Goal: Task Accomplishment & Management: Manage account settings

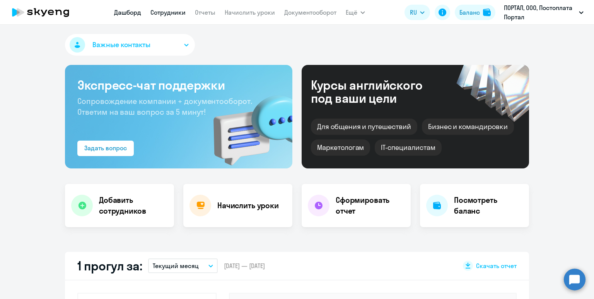
select select "30"
click at [157, 11] on link "Сотрудники" at bounding box center [167, 13] width 35 height 8
select select "30"
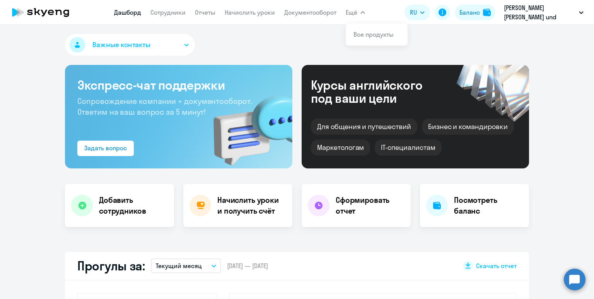
select select "30"
click at [237, 14] on link "Начислить уроки" at bounding box center [250, 13] width 50 height 8
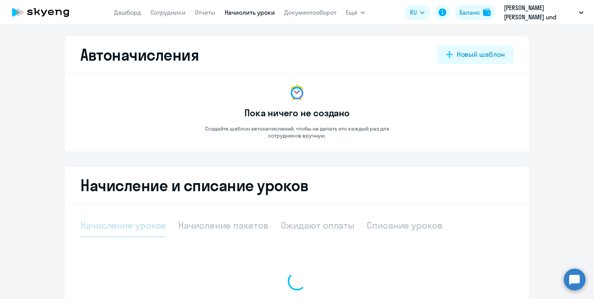
select select "10"
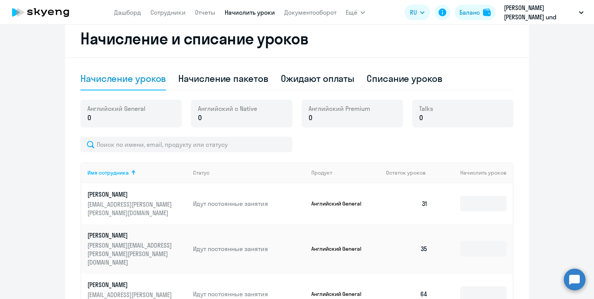
scroll to position [161, 0]
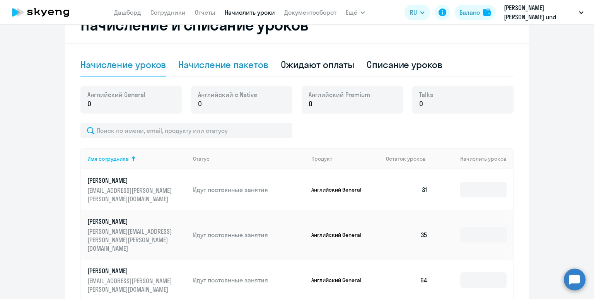
click at [232, 63] on div "Начисление пакетов" at bounding box center [223, 64] width 90 height 12
select select "10"
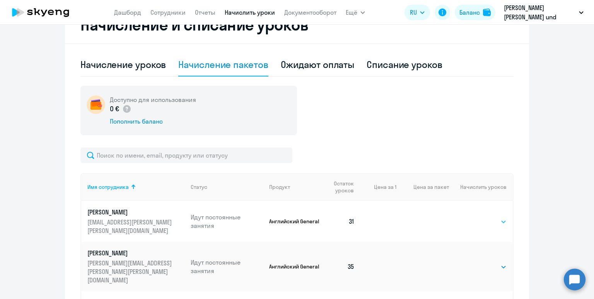
click at [493, 221] on select "Выбрать 4 8 16 32 64" at bounding box center [491, 221] width 32 height 9
select select "64"
click at [475, 217] on select "Выбрать 4 8 16 32 64" at bounding box center [491, 221] width 32 height 9
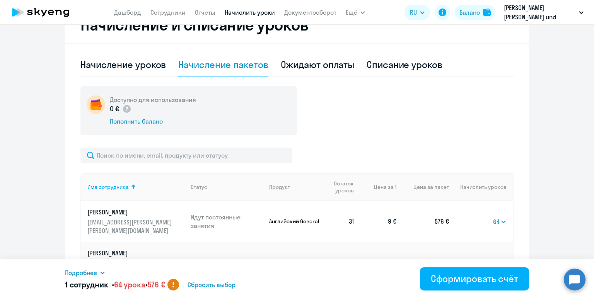
scroll to position [250, 0]
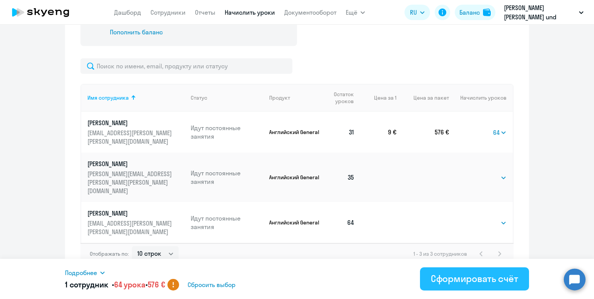
click at [467, 284] on div "Сформировать счёт" at bounding box center [474, 279] width 87 height 12
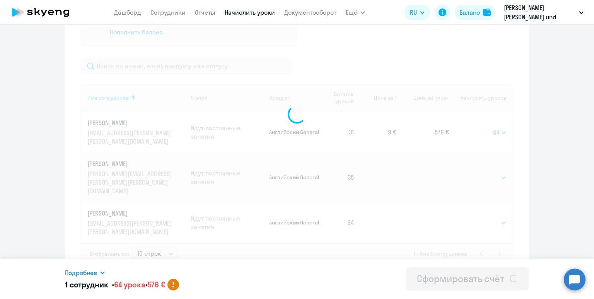
select select
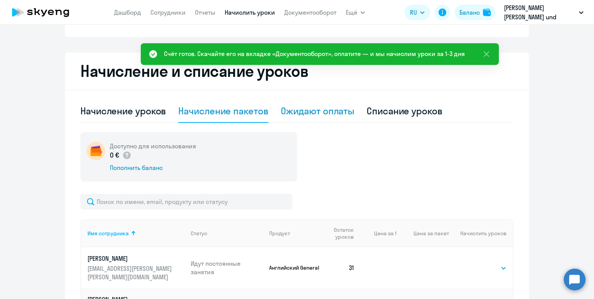
click at [305, 110] on div "Ожидают оплаты" at bounding box center [318, 111] width 74 height 12
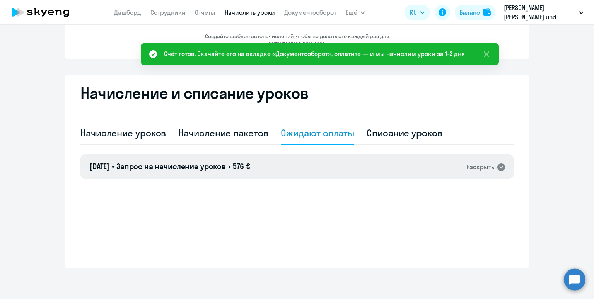
click at [306, 162] on div "[DATE] • Запрос на начисление уроков • 576 € Раскрыть" at bounding box center [296, 166] width 433 height 25
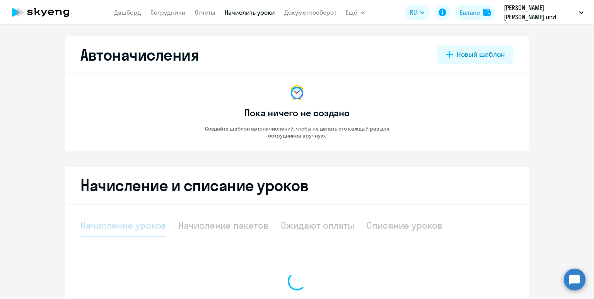
select select "10"
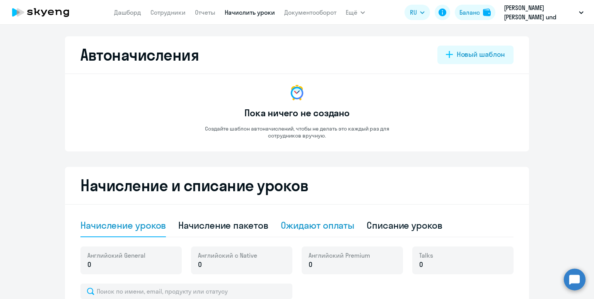
click at [306, 222] on div "Ожидают оплаты" at bounding box center [318, 225] width 74 height 12
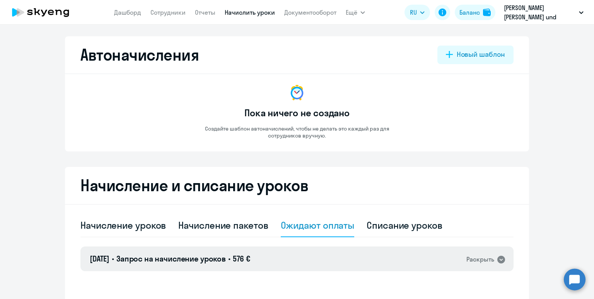
click at [315, 265] on div "[DATE] • Запрос на начисление уроков • 576 € Раскрыть" at bounding box center [296, 259] width 433 height 25
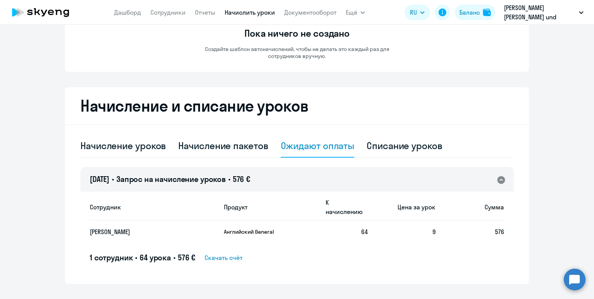
scroll to position [92, 0]
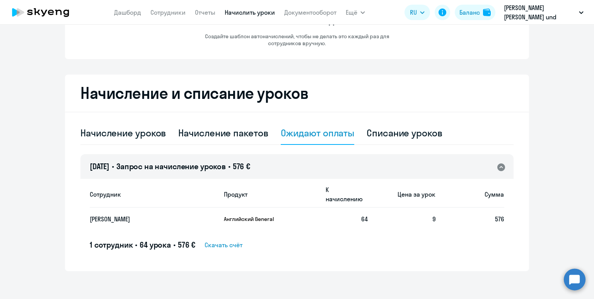
click at [231, 241] on span "Скачать счёт" at bounding box center [224, 245] width 38 height 9
